Goal: Download file/media

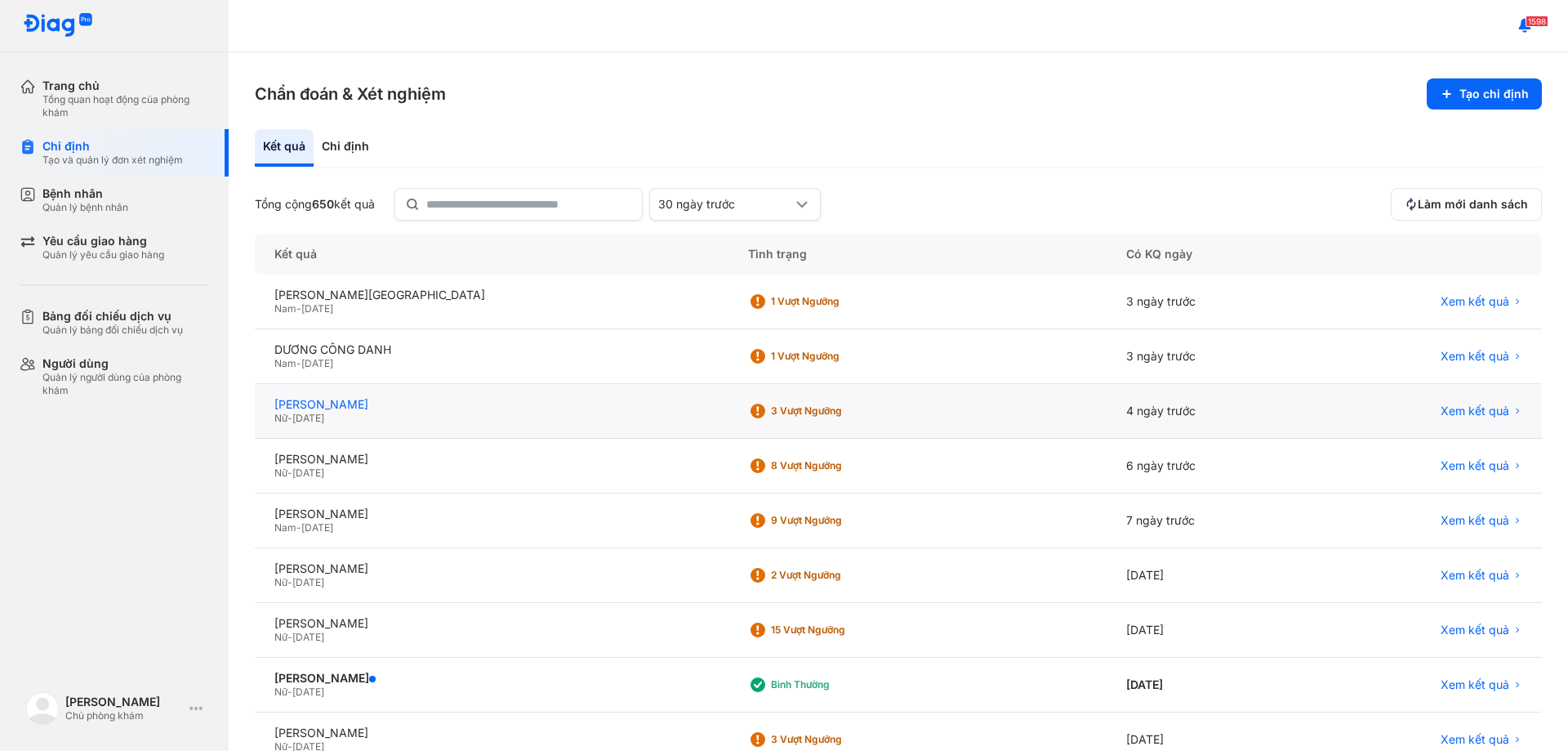
click at [394, 404] on div "[PERSON_NAME]" at bounding box center [491, 405] width 434 height 15
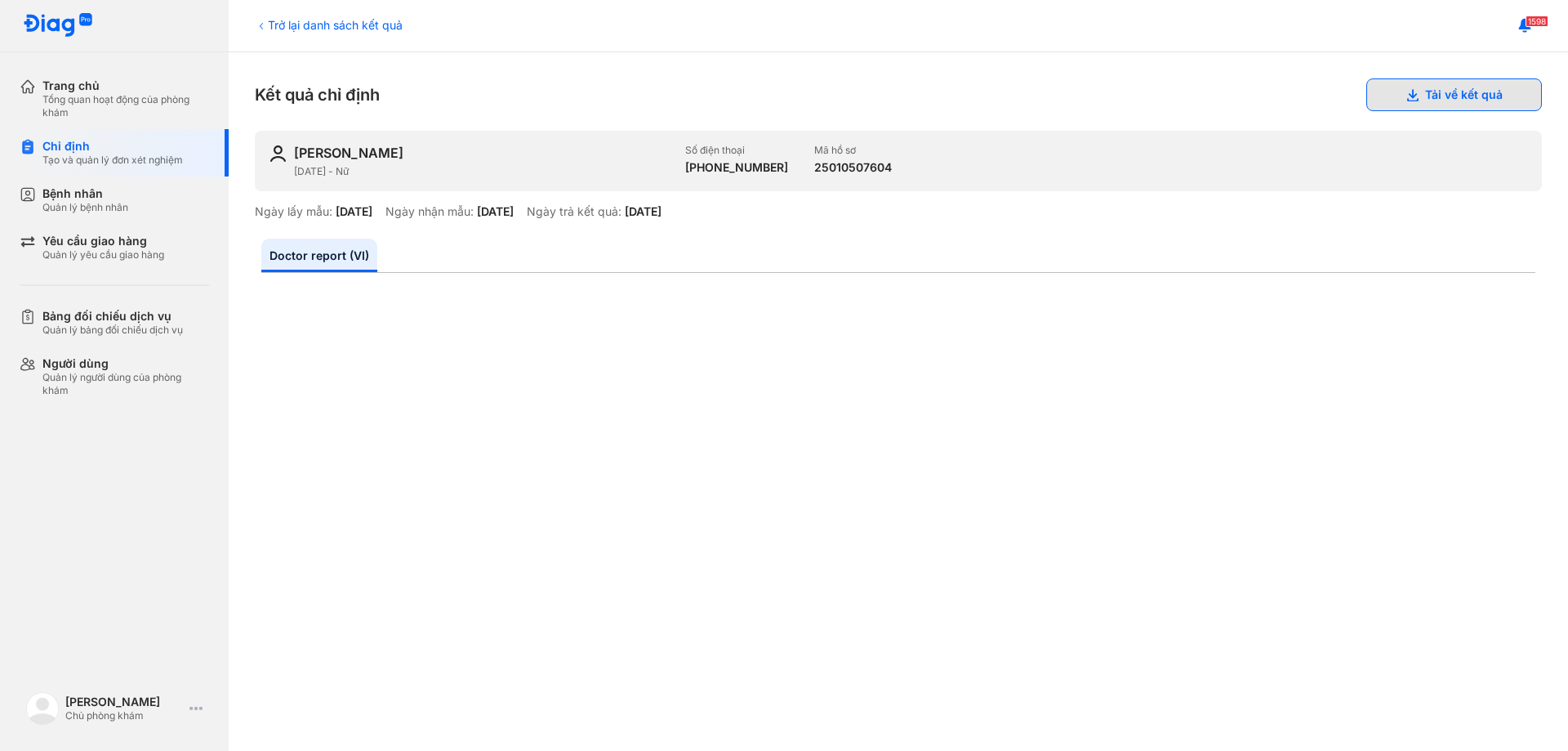
click at [1424, 90] on button "Tải về kết quả" at bounding box center [1454, 94] width 175 height 33
